Goal: Task Accomplishment & Management: Use online tool/utility

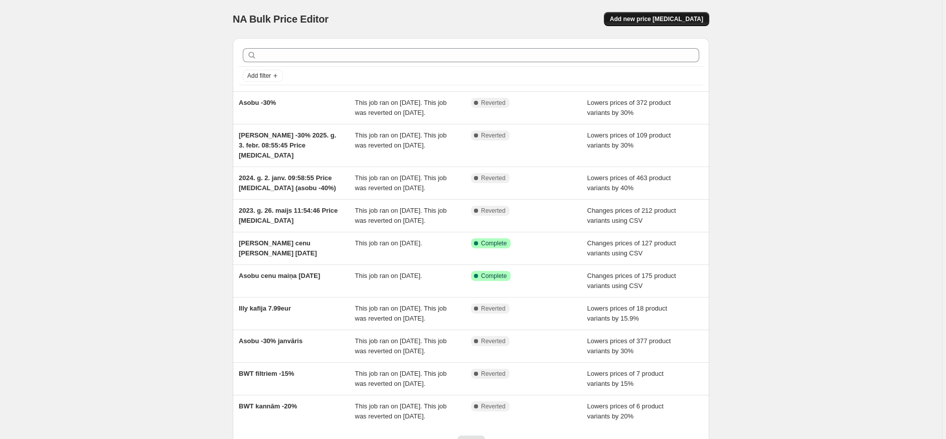
click at [671, 21] on span "Add new price [MEDICAL_DATA]" at bounding box center [656, 19] width 93 height 8
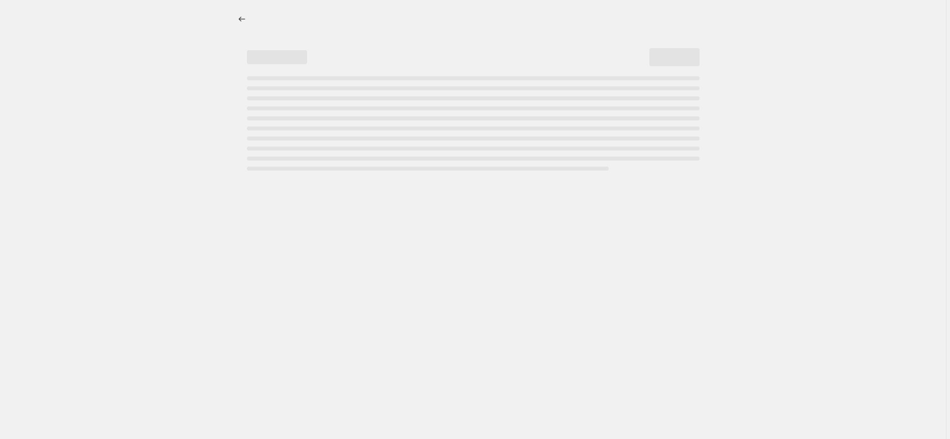
select select "percentage"
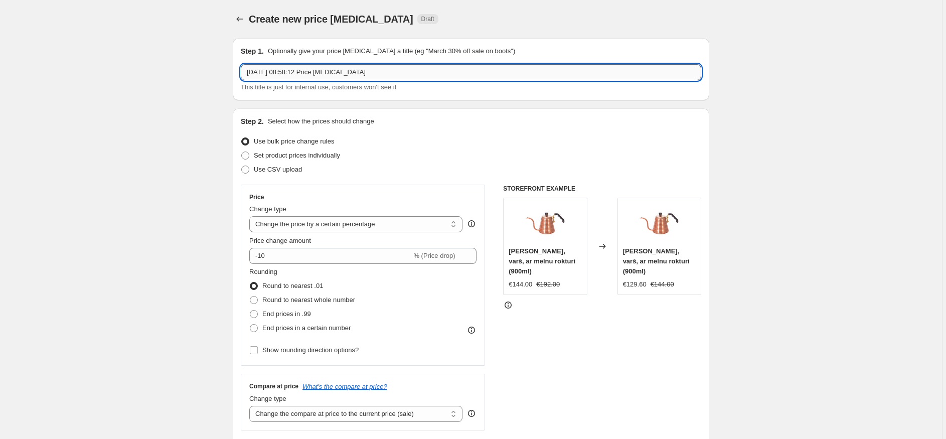
click at [335, 72] on input "[DATE] 08:58:12 Price [MEDICAL_DATA]" at bounding box center [471, 72] width 461 height 16
type input "Asobu -25%"
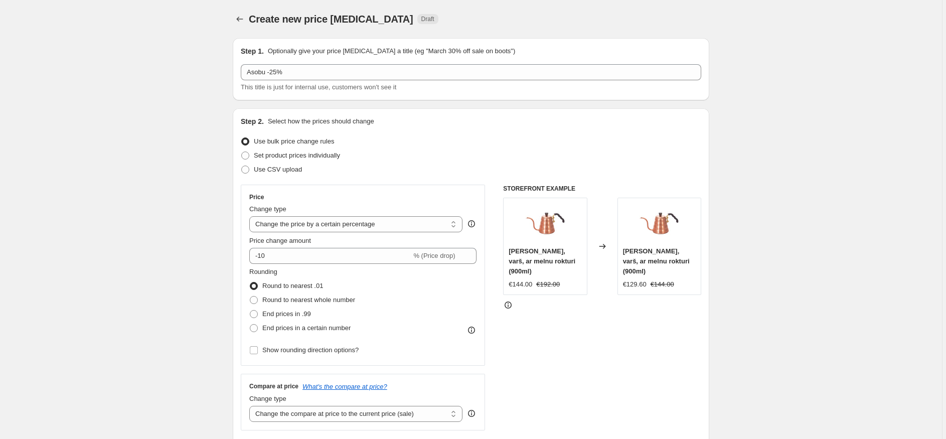
click at [386, 146] on div "Use bulk price change rules" at bounding box center [471, 141] width 461 height 14
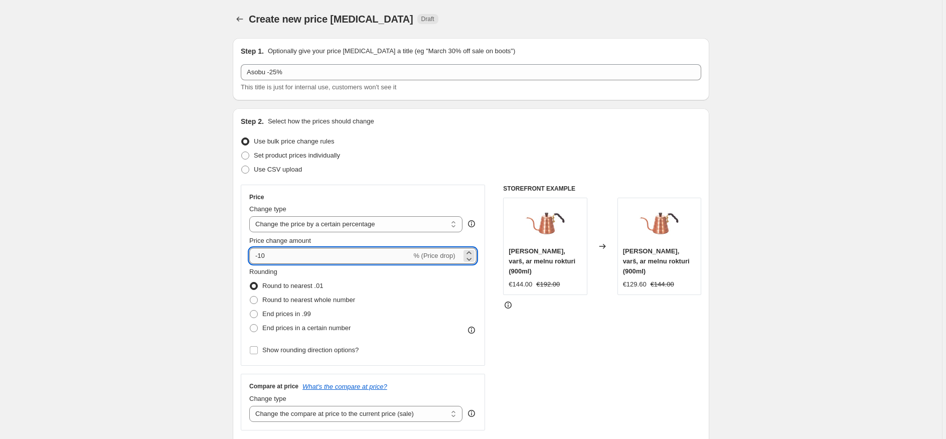
click at [298, 254] on input "-10" at bounding box center [330, 256] width 162 height 16
type input "-1"
type input "-25"
click at [472, 144] on div "Use bulk price change rules" at bounding box center [471, 141] width 461 height 14
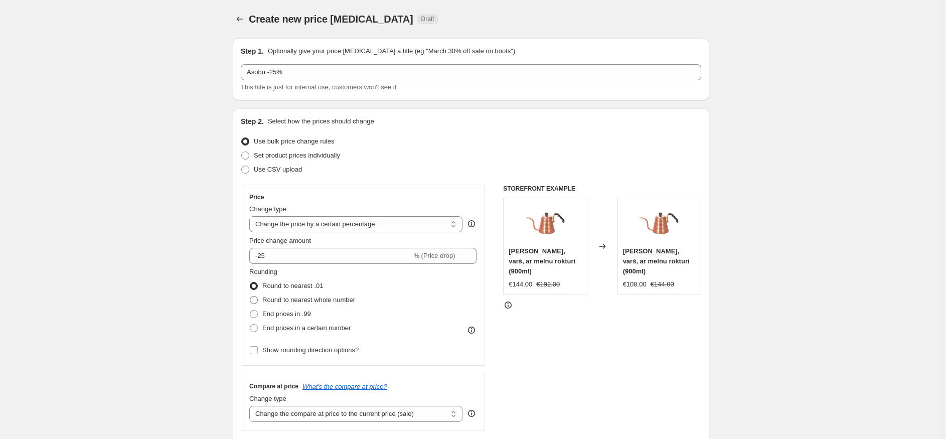
click at [341, 299] on span "Round to nearest whole number" at bounding box center [308, 300] width 93 height 8
click at [250, 296] on input "Round to nearest whole number" at bounding box center [250, 296] width 1 height 1
radio input "true"
click at [314, 288] on span "Round to nearest .01" at bounding box center [292, 286] width 61 height 8
click at [250, 282] on input "Round to nearest .01" at bounding box center [250, 282] width 1 height 1
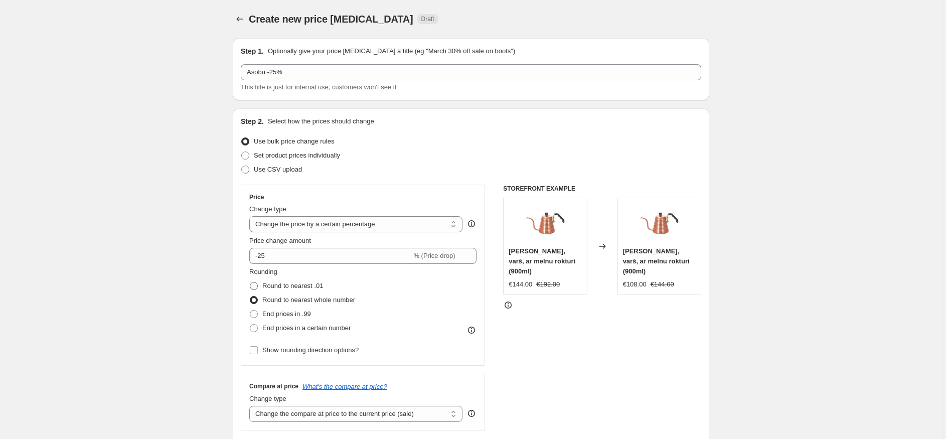
radio input "true"
click at [345, 300] on span "Round to nearest whole number" at bounding box center [308, 300] width 93 height 8
click at [250, 296] on input "Round to nearest whole number" at bounding box center [250, 296] width 1 height 1
radio input "true"
click at [308, 287] on span "Round to nearest .01" at bounding box center [292, 286] width 61 height 8
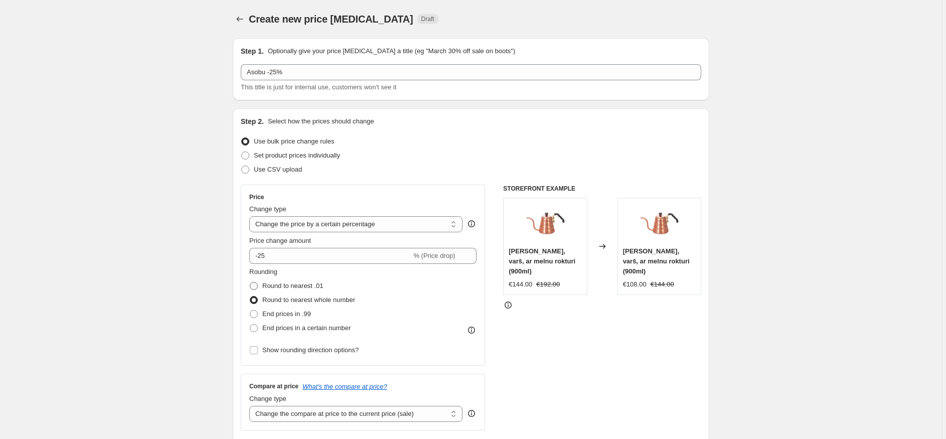
click at [250, 282] on input "Round to nearest .01" at bounding box center [250, 282] width 1 height 1
radio input "true"
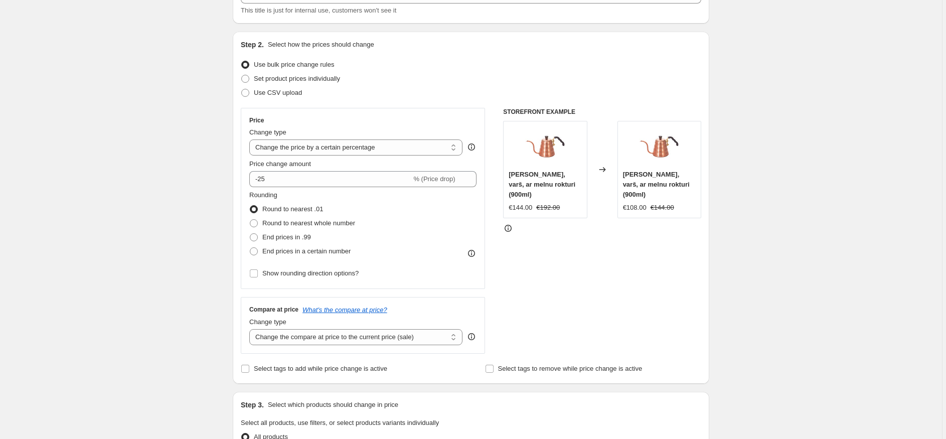
scroll to position [91, 0]
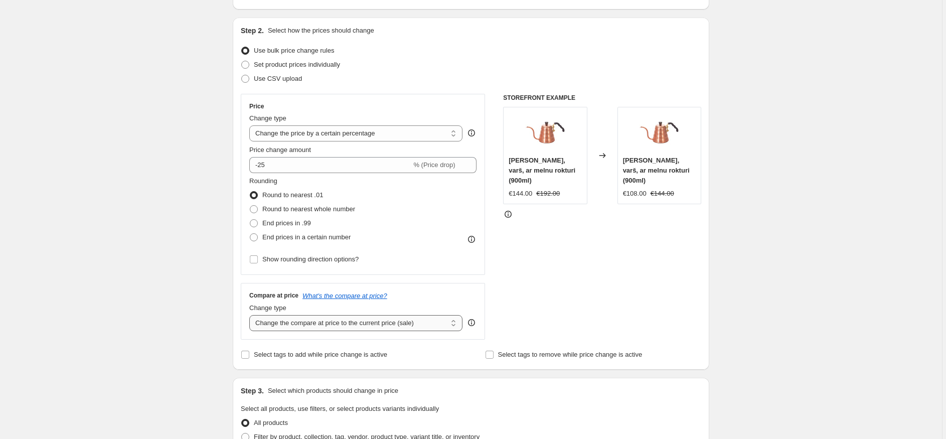
click at [453, 323] on select "Change the compare at price to the current price (sale) Change the compare at p…" at bounding box center [355, 323] width 213 height 16
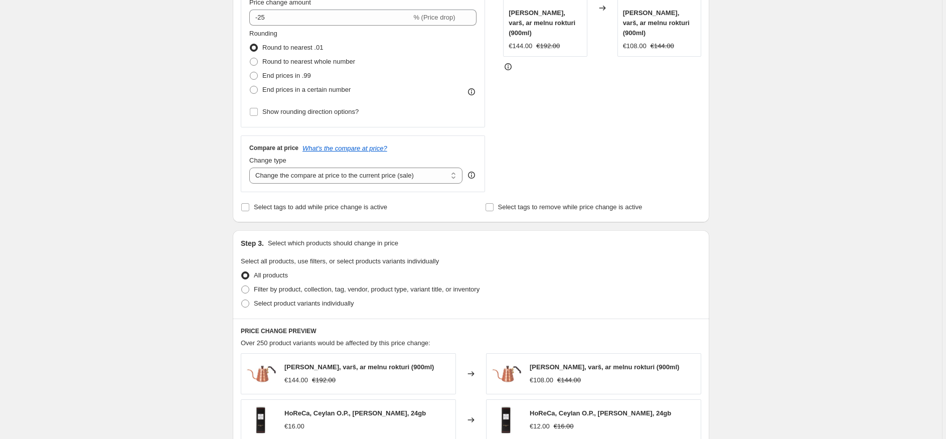
scroll to position [239, 0]
click at [298, 285] on span "Filter by product, collection, tag, vendor, product type, variant title, or inv…" at bounding box center [367, 288] width 226 height 8
click at [242, 285] on input "Filter by product, collection, tag, vendor, product type, variant title, or inv…" at bounding box center [241, 284] width 1 height 1
radio input "true"
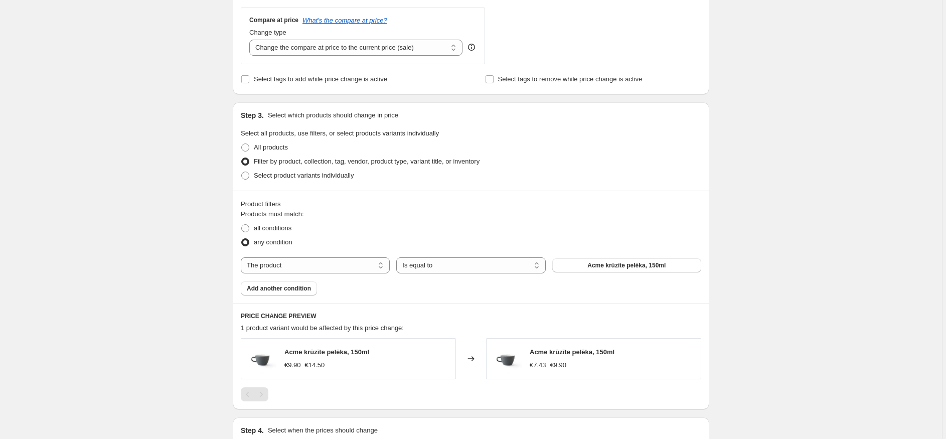
scroll to position [428, 0]
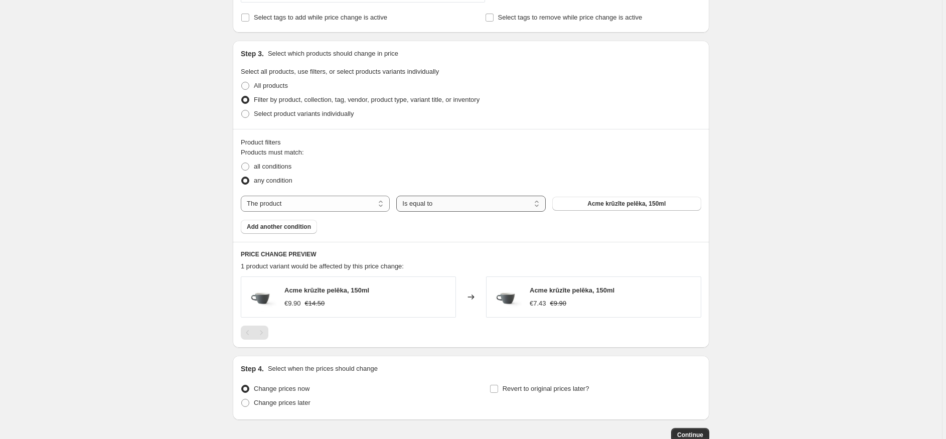
click at [484, 207] on select "Is equal to Is not equal to" at bounding box center [470, 204] width 149 height 16
click at [630, 198] on button "Acme krūzīte pelēka, 150ml" at bounding box center [626, 204] width 149 height 14
click at [318, 205] on select "The product The product's collection The product's tag The product's vendor The…" at bounding box center [315, 204] width 149 height 16
select select "collection"
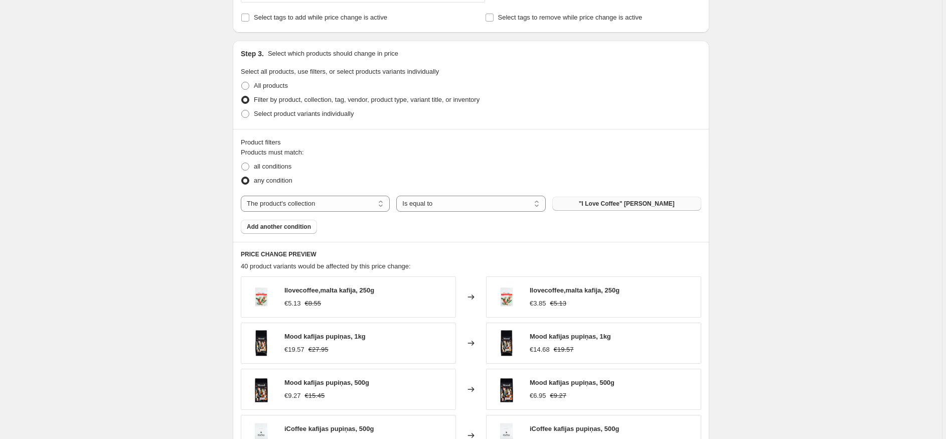
click at [629, 204] on span ""I Love Coffee" [PERSON_NAME]" at bounding box center [627, 204] width 96 height 8
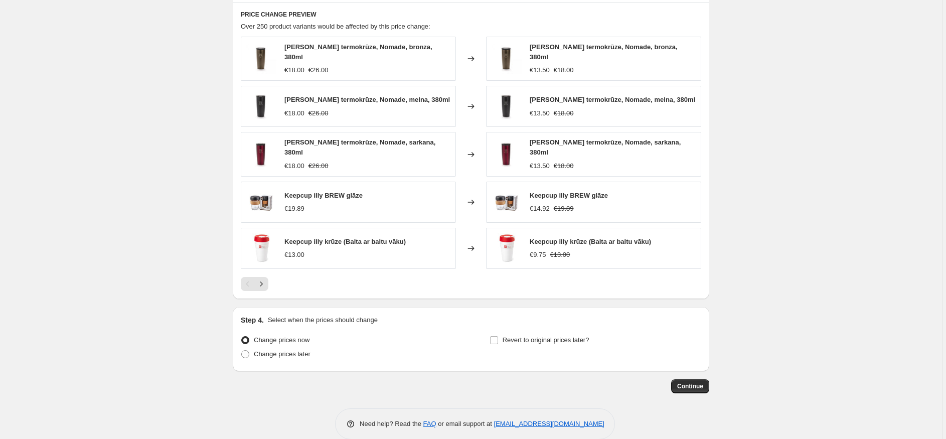
scroll to position [677, 0]
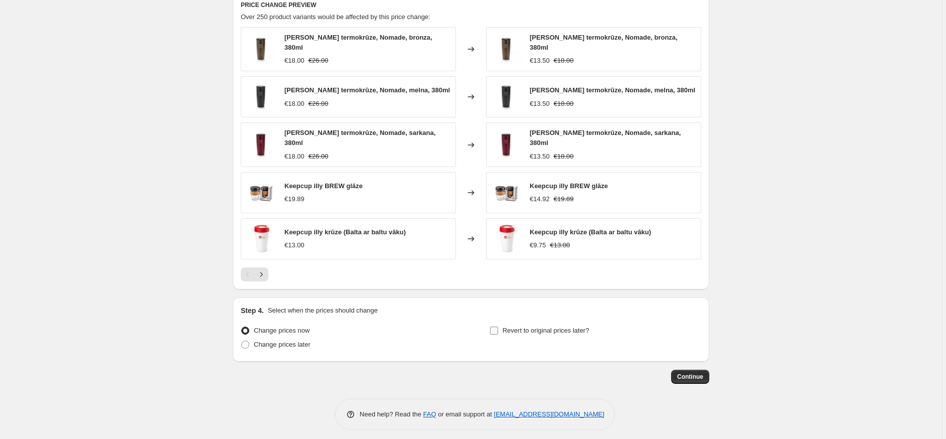
click at [498, 327] on input "Revert to original prices later?" at bounding box center [494, 331] width 8 height 8
checkbox input "true"
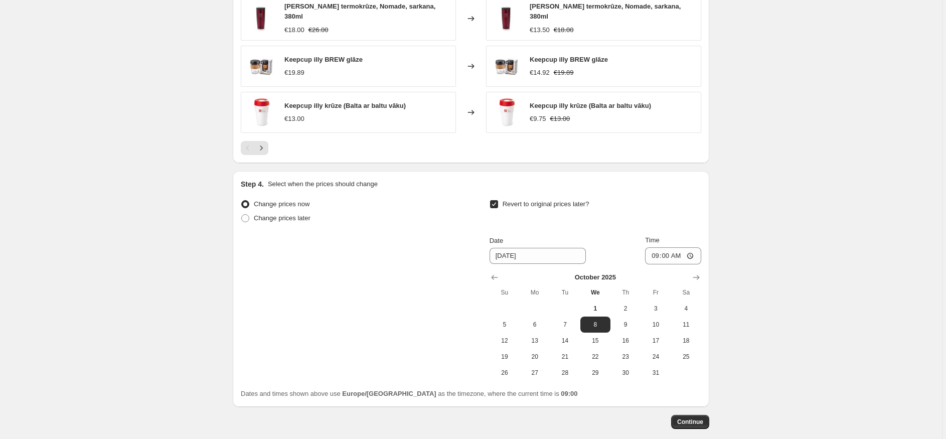
scroll to position [839, 0]
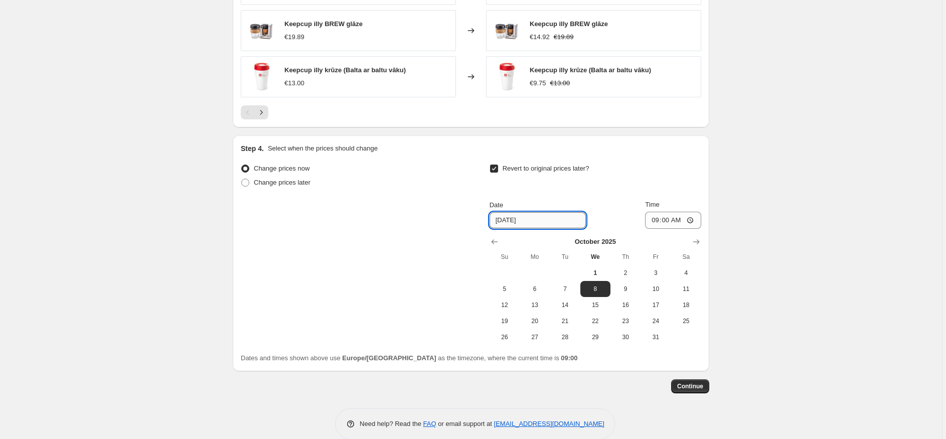
click at [538, 215] on input "[DATE]" at bounding box center [538, 220] width 96 height 16
click at [700, 237] on icon "Show next month, November 2025" at bounding box center [696, 242] width 10 height 10
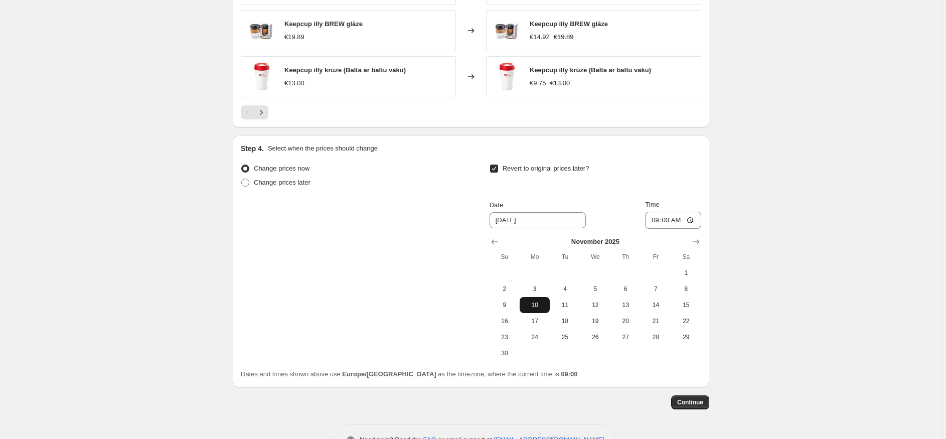
drag, startPoint x: 509, startPoint y: 311, endPoint x: 538, endPoint y: 303, distance: 29.6
click at [538, 303] on tbody "1 2 3 4 5 6 7 8 9 10 11 12 13 14 15 16 17 18 19 20 21 22 23 24 25 26 27 28 29 30" at bounding box center [596, 313] width 212 height 96
click at [536, 301] on span "10" at bounding box center [535, 305] width 22 height 8
type input "[DATE]"
click at [688, 212] on input "09:00" at bounding box center [673, 220] width 56 height 17
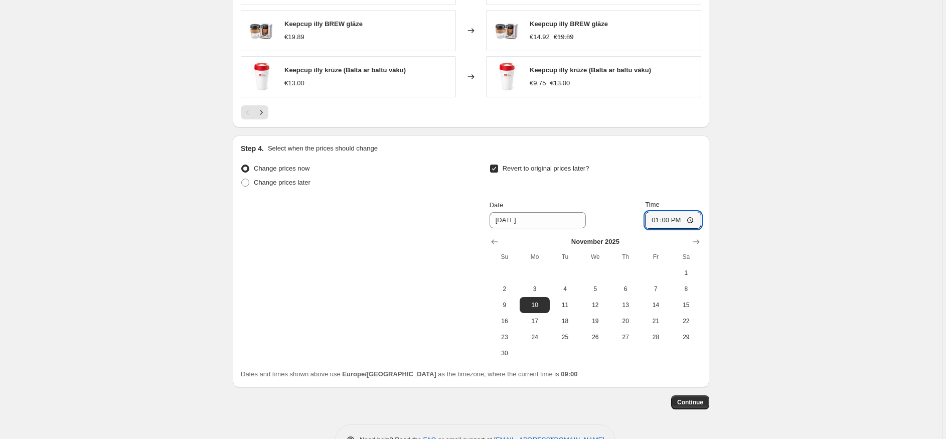
type input "13:00"
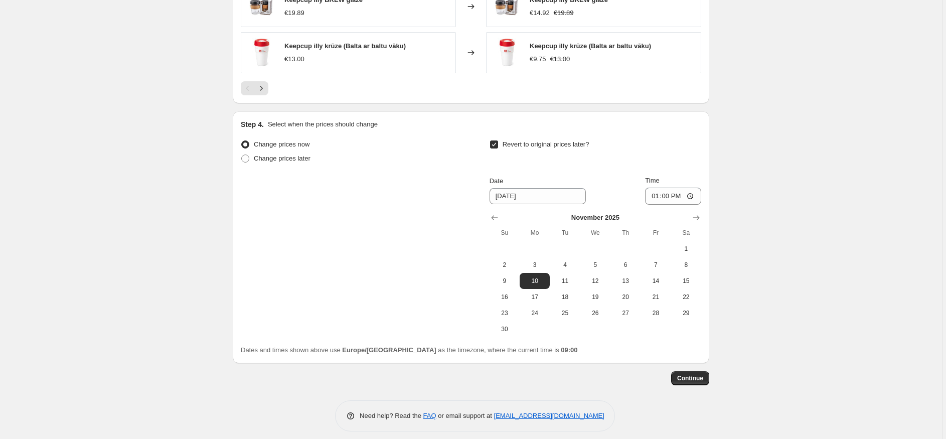
scroll to position [864, 0]
click at [684, 373] on span "Continue" at bounding box center [690, 377] width 26 height 8
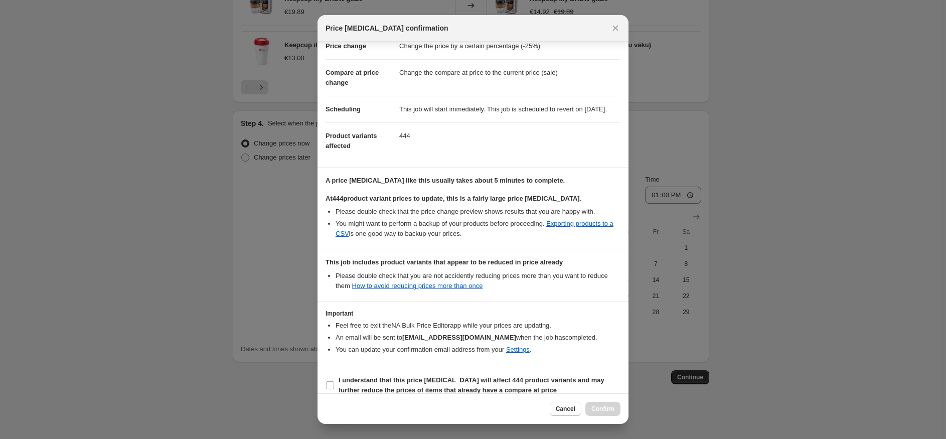
scroll to position [49, 0]
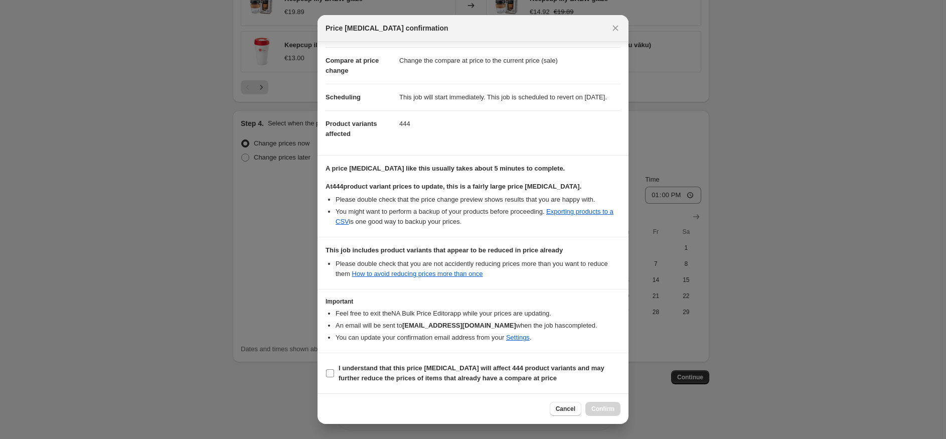
click at [328, 372] on input "I understand that this price [MEDICAL_DATA] will affect 444 product variants an…" at bounding box center [330, 373] width 8 height 8
checkbox input "true"
click at [607, 409] on span "Confirm" at bounding box center [602, 409] width 23 height 8
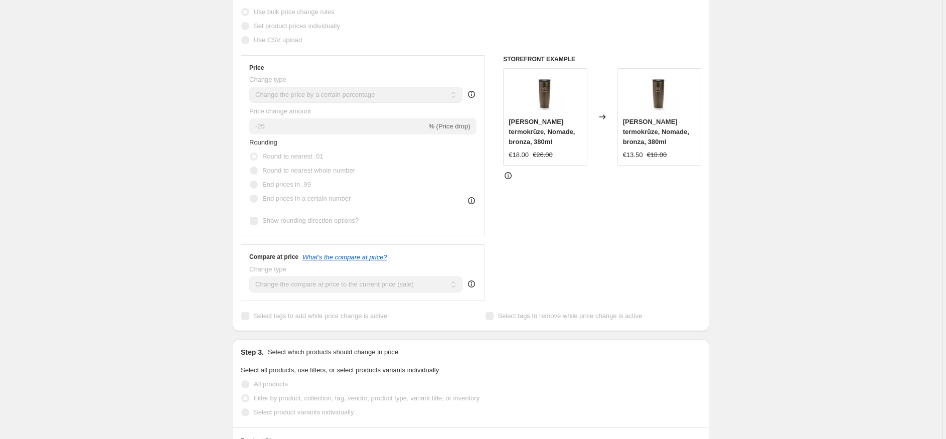
scroll to position [14, 0]
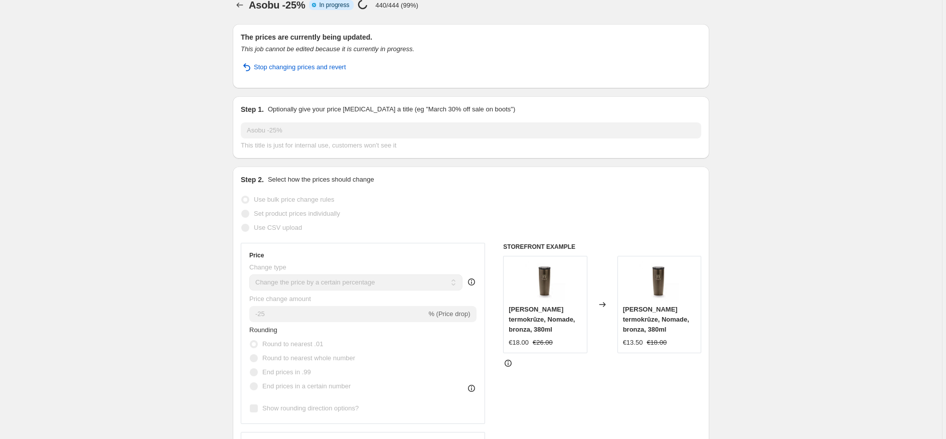
select select "percentage"
select select "collection"
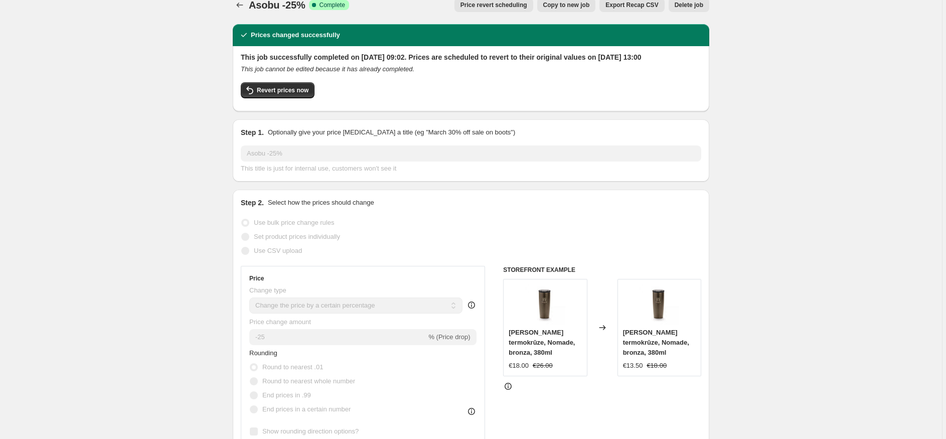
scroll to position [0, 0]
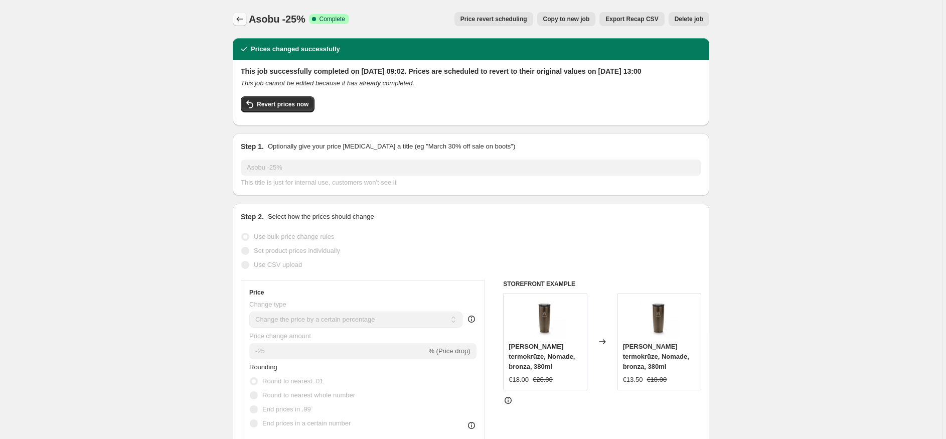
click at [241, 16] on icon "Price change jobs" at bounding box center [240, 19] width 10 height 10
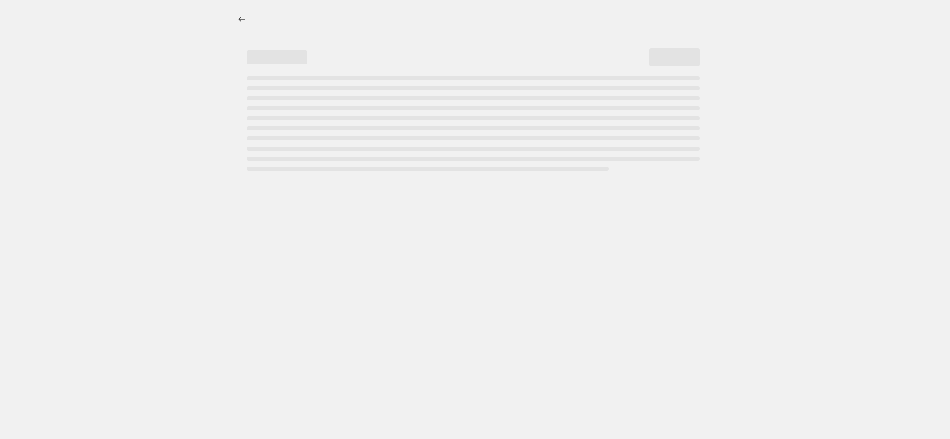
select select "percentage"
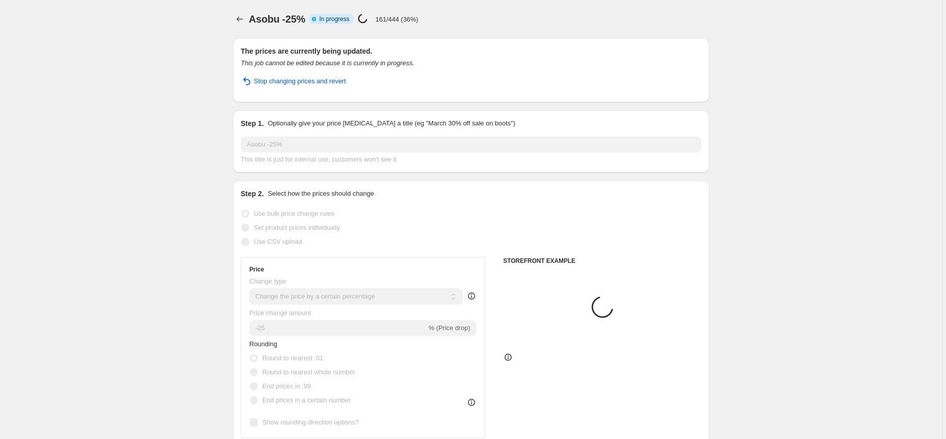
select select "collection"
